Goal: Transaction & Acquisition: Purchase product/service

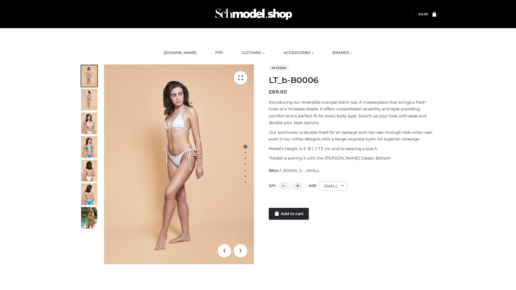
click at [289, 214] on link "Add to cart" at bounding box center [289, 214] width 40 height 12
